Goal: Task Accomplishment & Management: Use online tool/utility

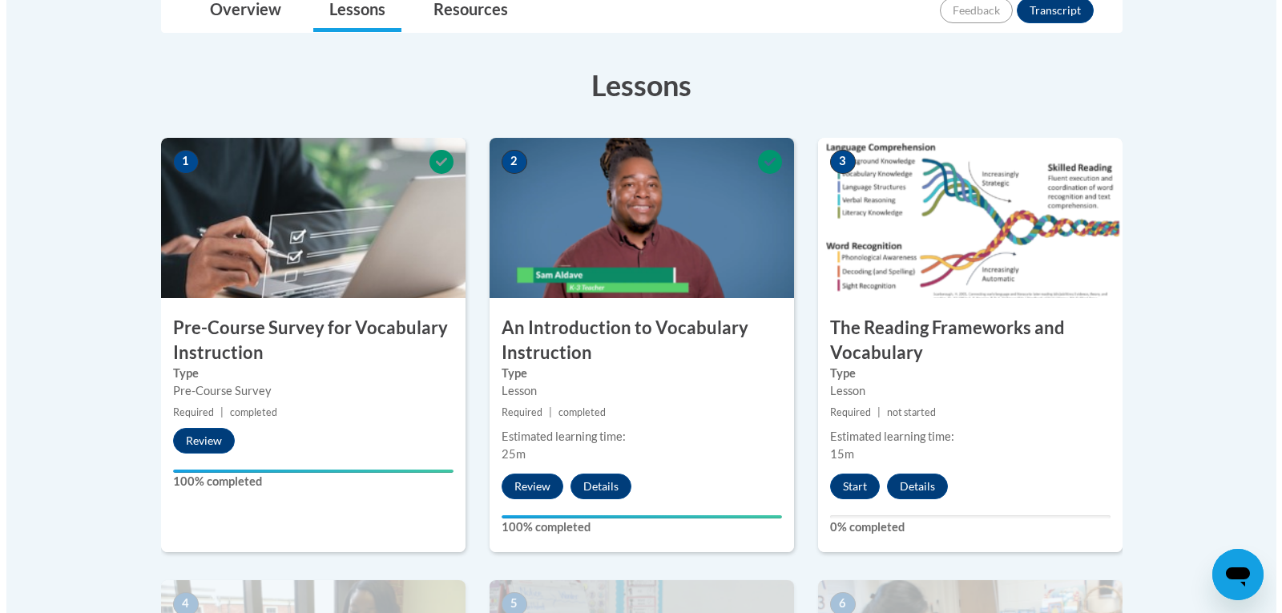
scroll to position [481, 0]
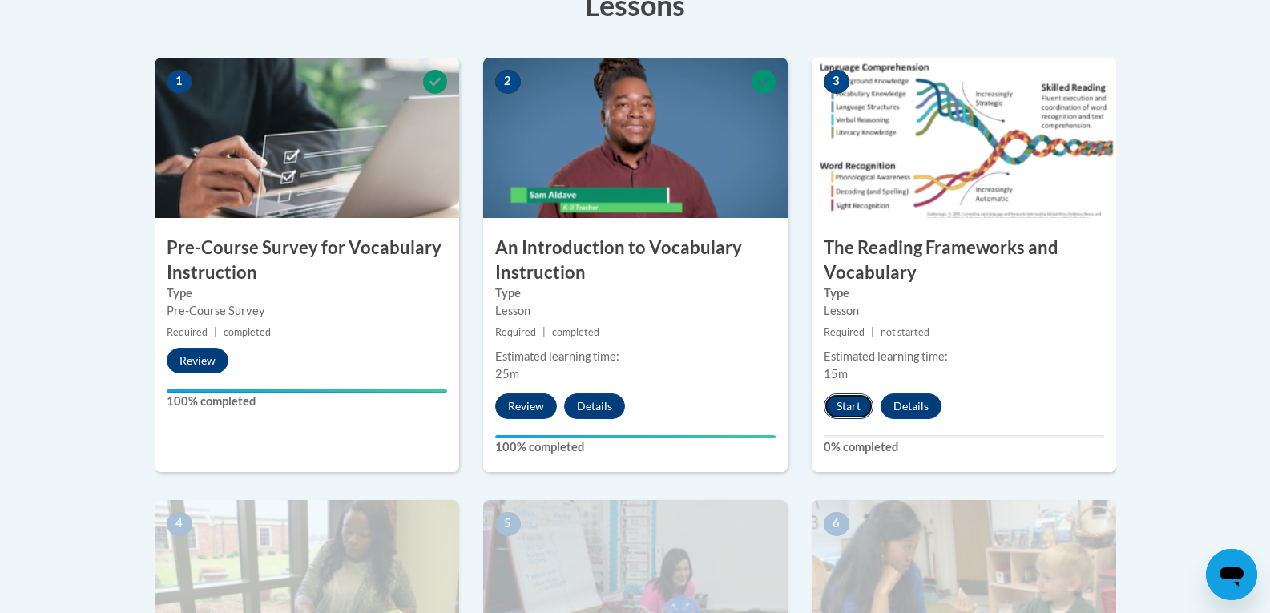
click at [855, 409] on button "Start" at bounding box center [849, 407] width 50 height 26
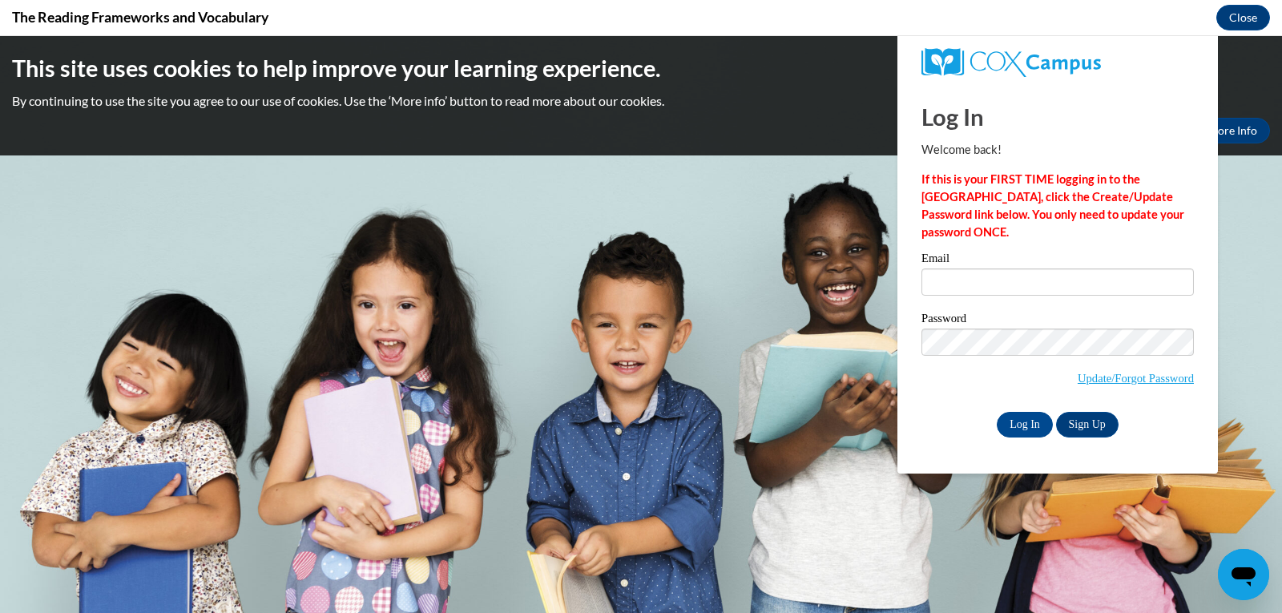
scroll to position [0, 0]
click at [946, 289] on input "Email" at bounding box center [1058, 282] width 273 height 27
type input "[EMAIL_ADDRESS][DOMAIN_NAME]"
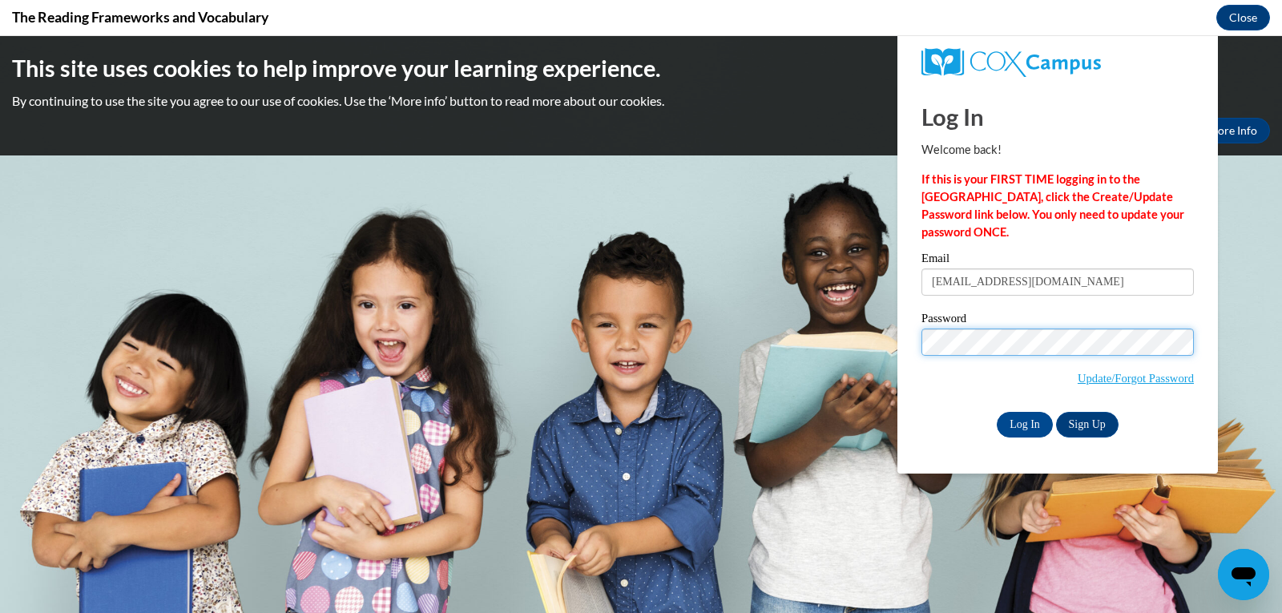
click at [997, 412] on input "Log In" at bounding box center [1025, 425] width 56 height 26
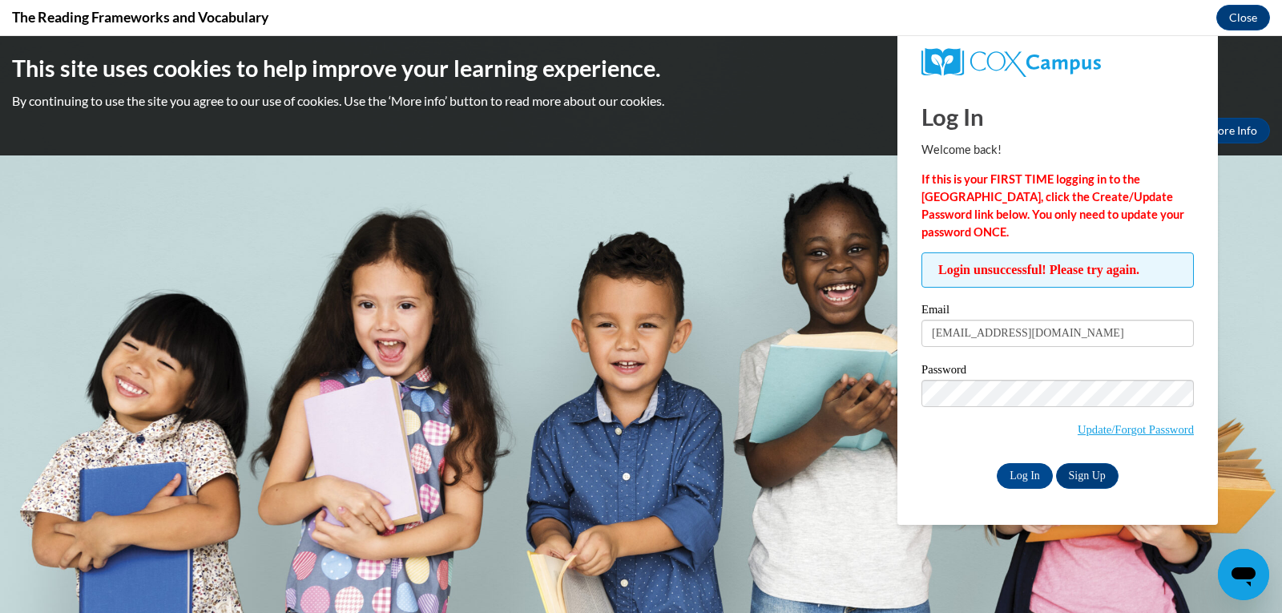
click at [997, 463] on input "Log In" at bounding box center [1025, 476] width 56 height 26
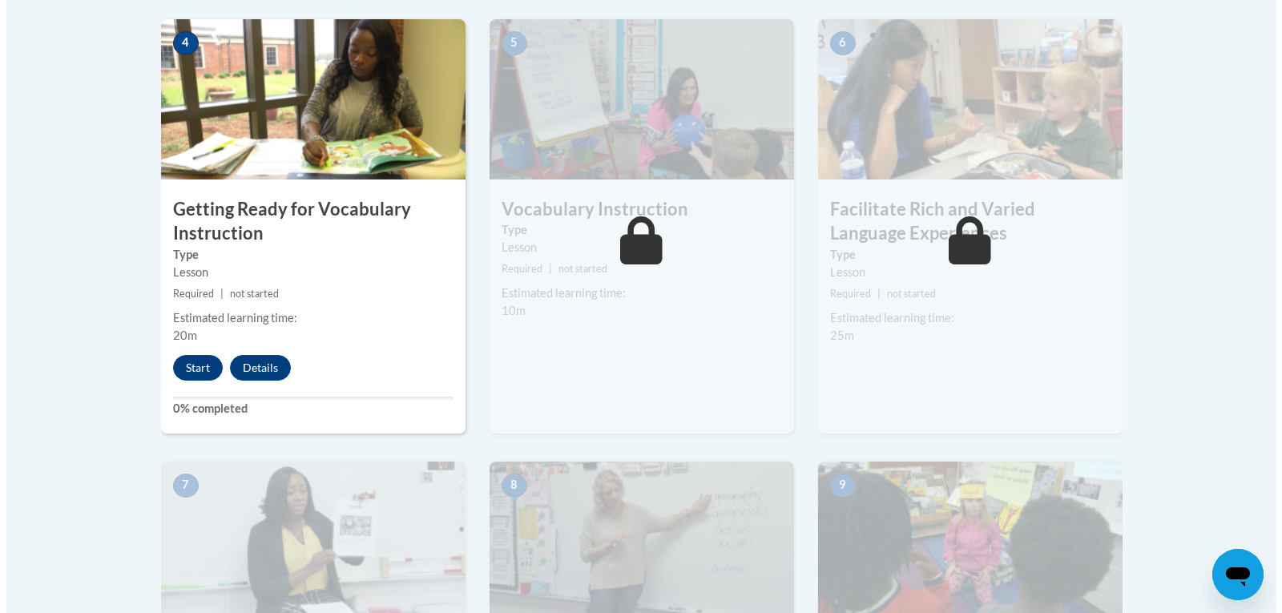
scroll to position [882, 0]
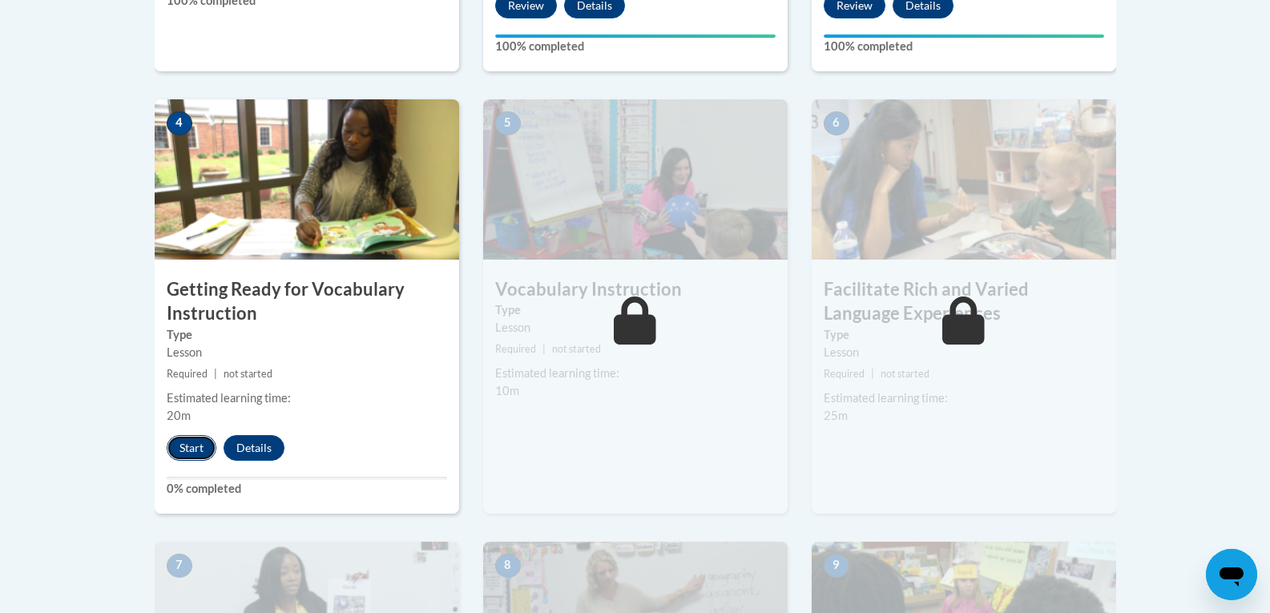
click at [185, 442] on button "Start" at bounding box center [192, 448] width 50 height 26
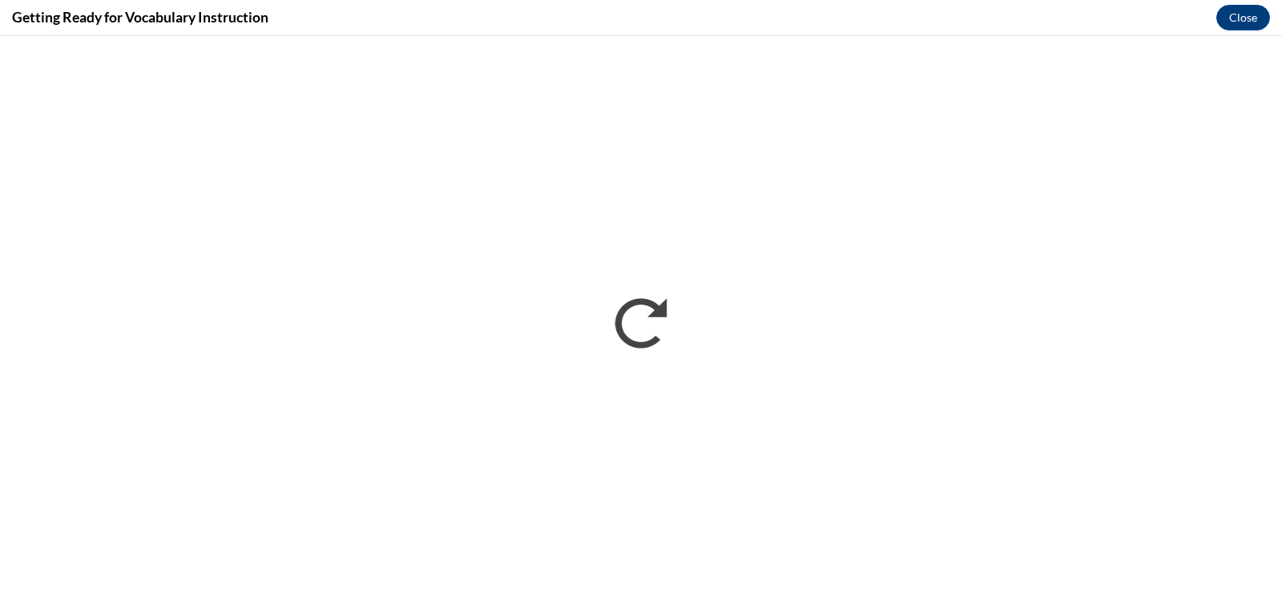
scroll to position [0, 0]
